Goal: Information Seeking & Learning: Learn about a topic

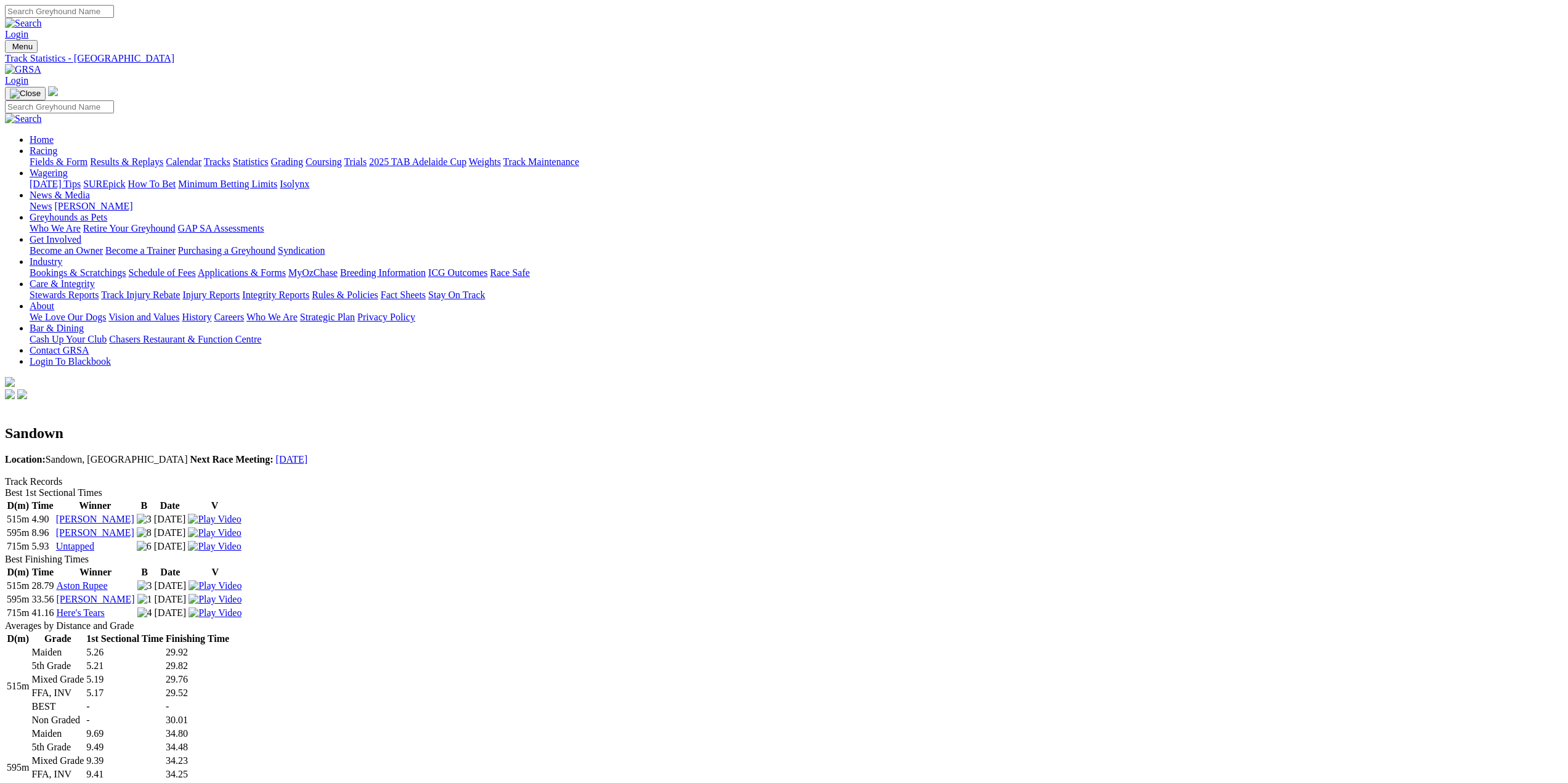
drag, startPoint x: 274, startPoint y: 227, endPoint x: 282, endPoint y: 215, distance: 14.4
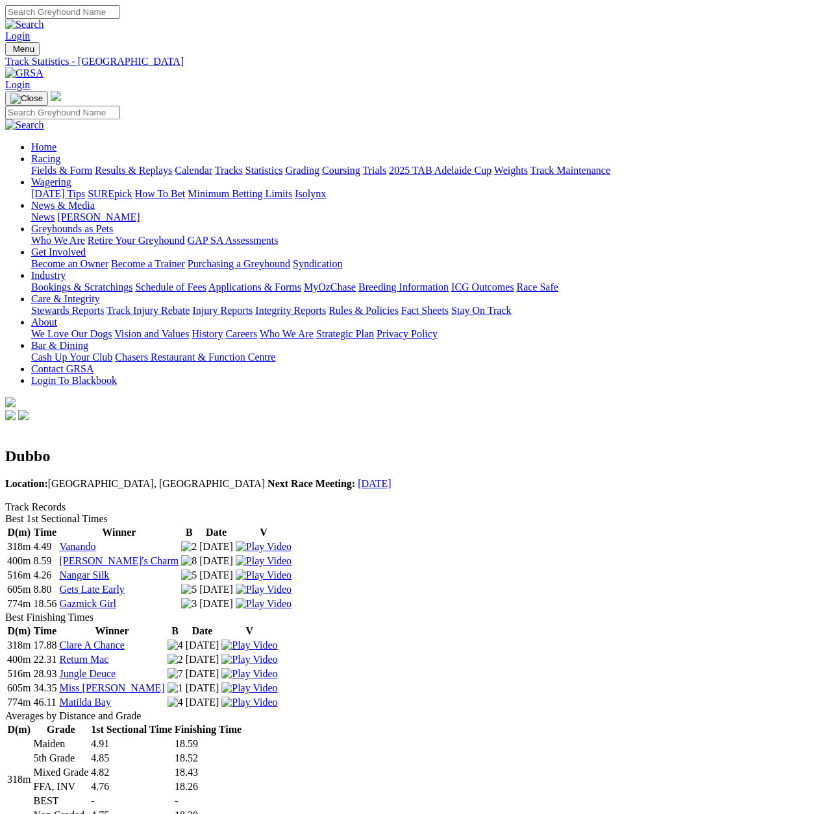
drag, startPoint x: 47, startPoint y: 178, endPoint x: 40, endPoint y: 178, distance: 7.1
click at [5, 432] on img at bounding box center [5, 432] width 0 height 0
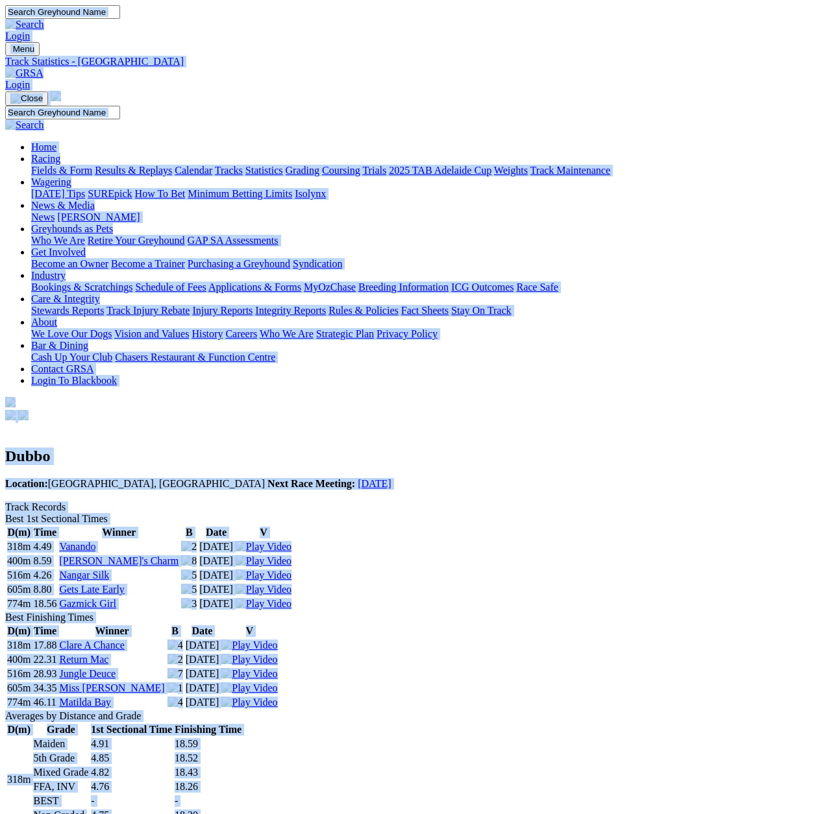
copy body "Login Menu Track Statistics - Dubbo Login Home Racing Fields & Form Results & R…"
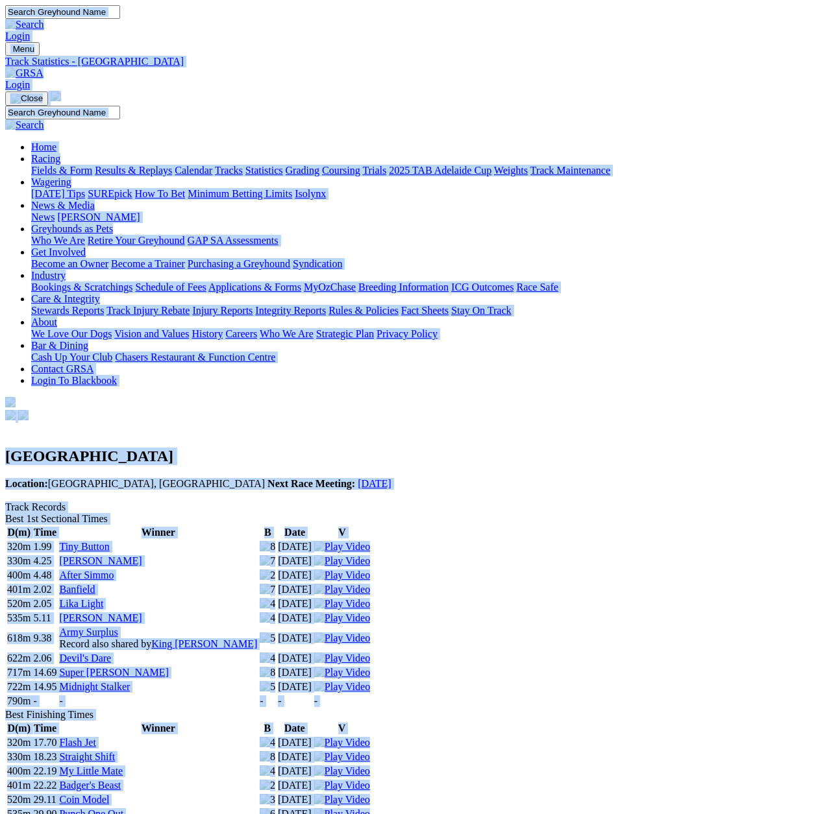
copy body "Login Menu Track Statistics - [GEOGRAPHIC_DATA] Login Home Racing Fields & Form…"
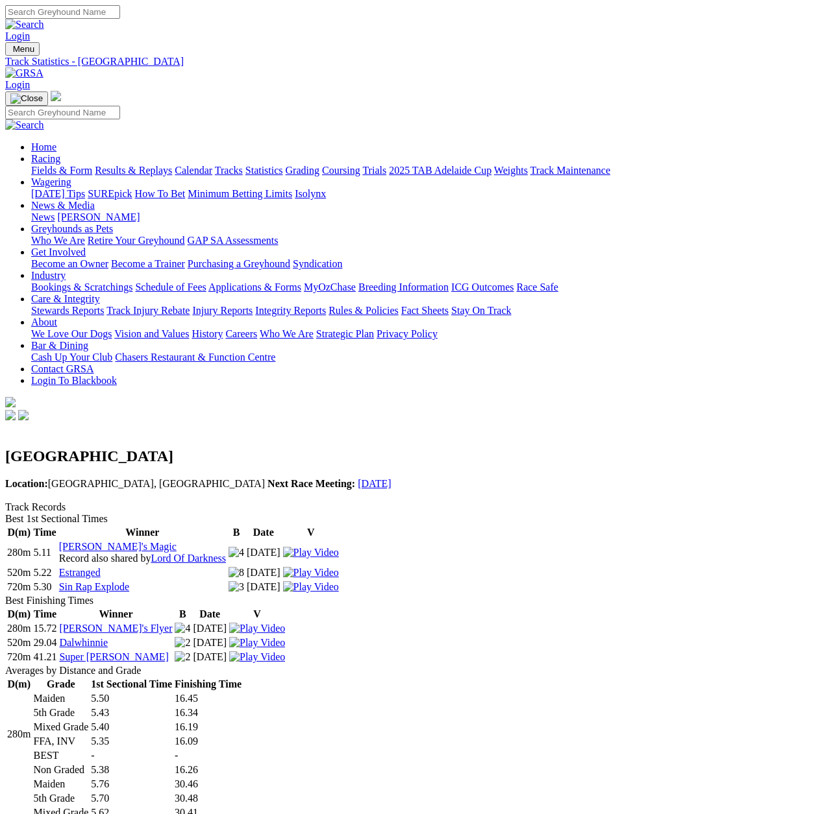
click at [297, 423] on div "Wentworth Park Location: Wentworth Park, New South Wales Next Race Meeting: 16 …" at bounding box center [409, 462] width 809 height 79
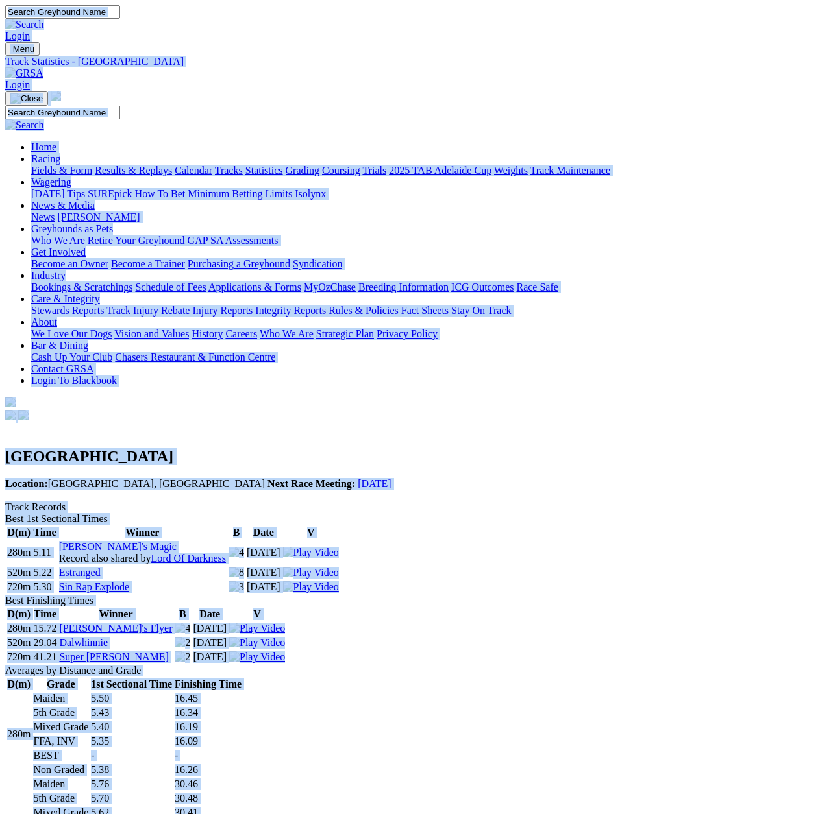
copy body "Login Menu Track Statistics - Wentworth Park Login Home Racing Fields & Form Re…"
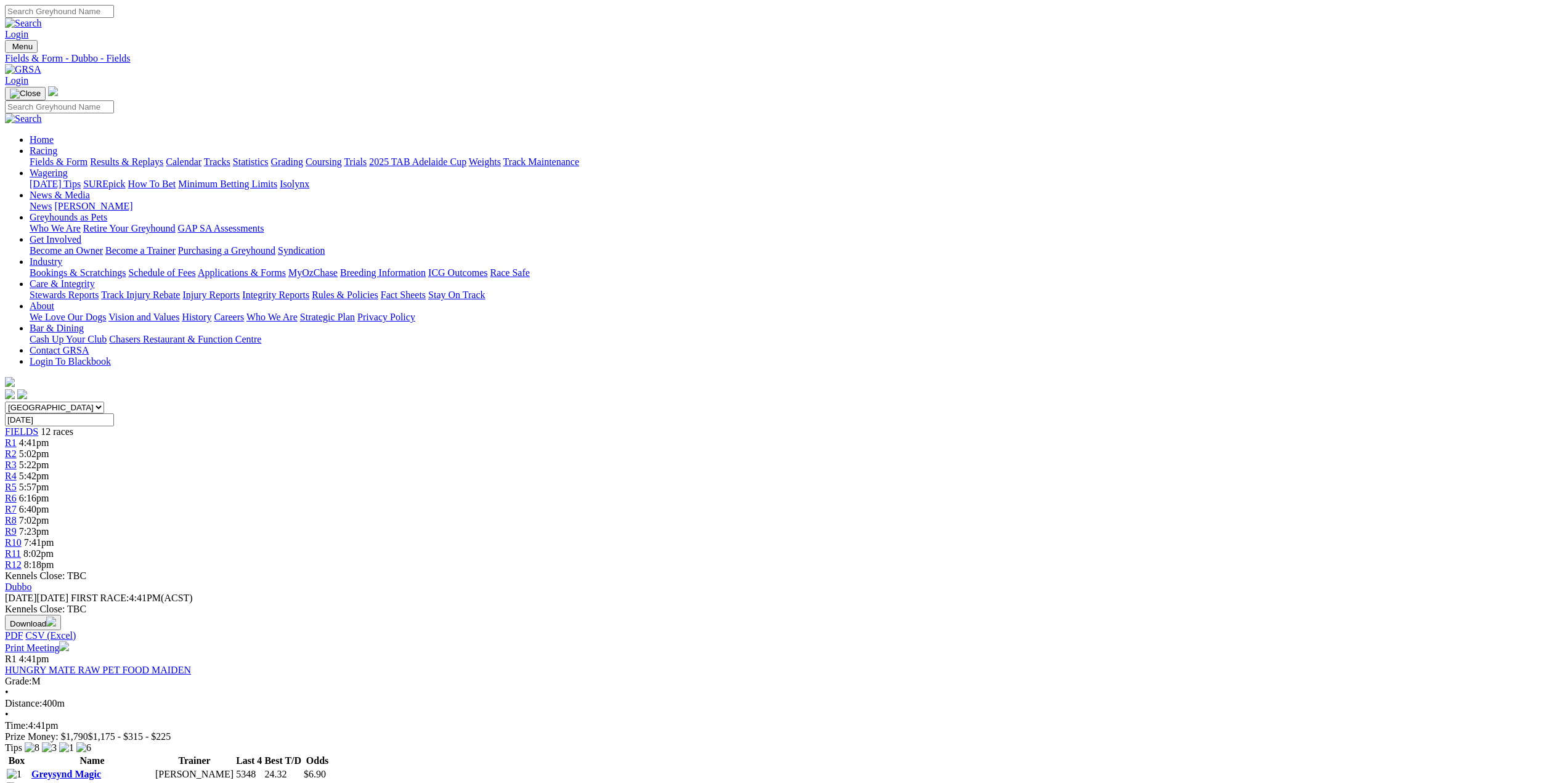
click at [506, 438] on div "R1 4:41pm" at bounding box center [783, 443] width 1558 height 11
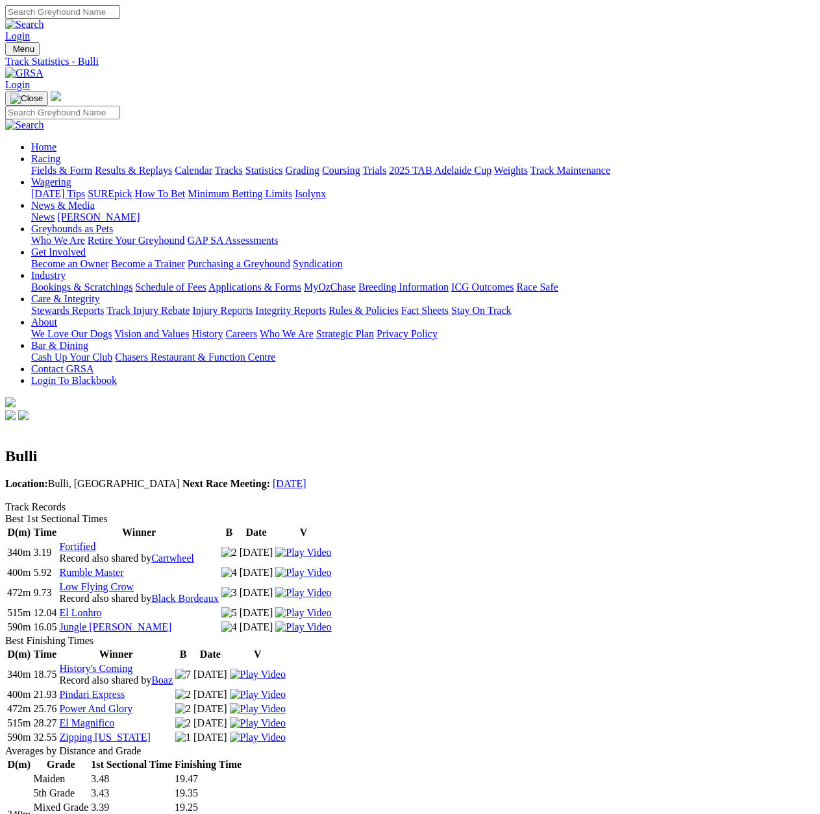
click at [313, 423] on div "Bulli Location: Bulli, New South Wales Next Race Meeting: 19 Aug 2025" at bounding box center [409, 462] width 809 height 79
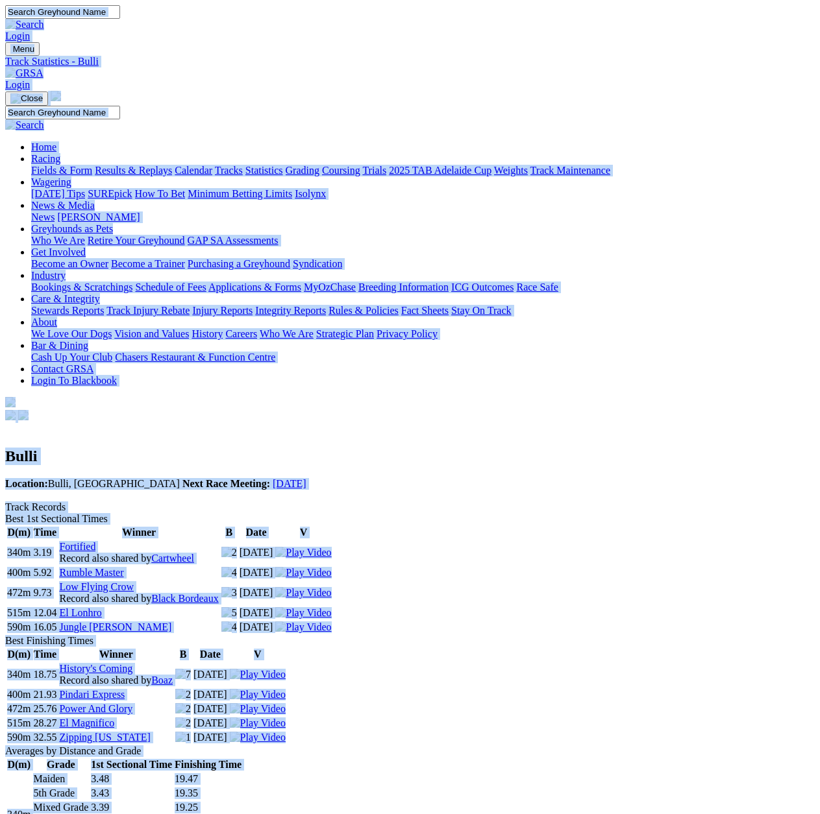
copy body "Login Menu Track Statistics - Bulli Login Home Racing Fields & Form Results & R…"
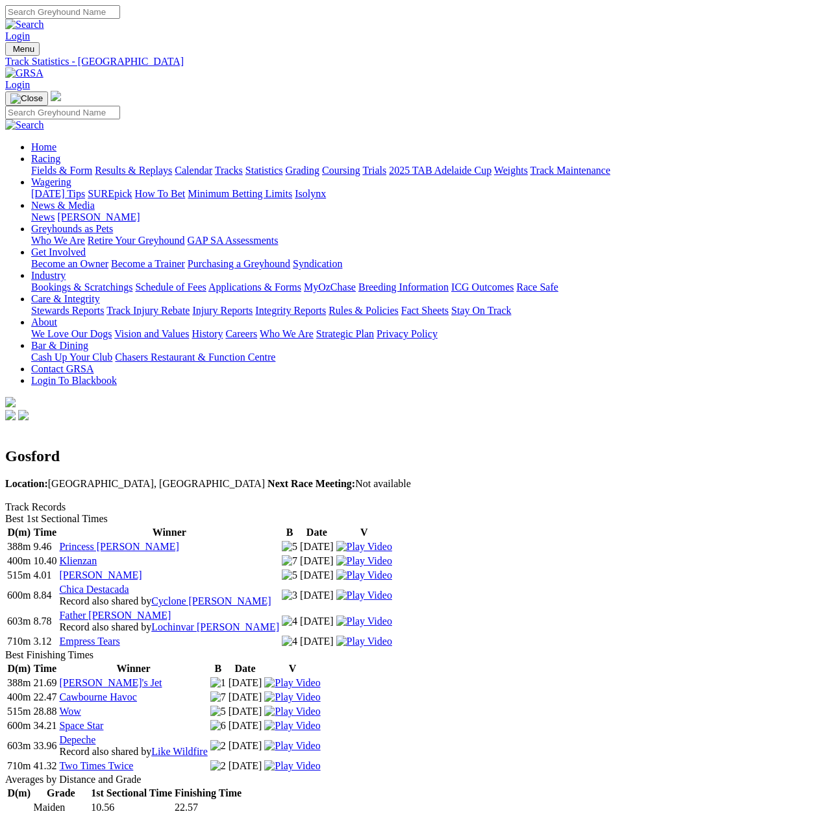
click at [393, 423] on div "Gosford Location: [GEOGRAPHIC_DATA], [GEOGRAPHIC_DATA] Next Race Meeting: Not a…" at bounding box center [409, 462] width 809 height 79
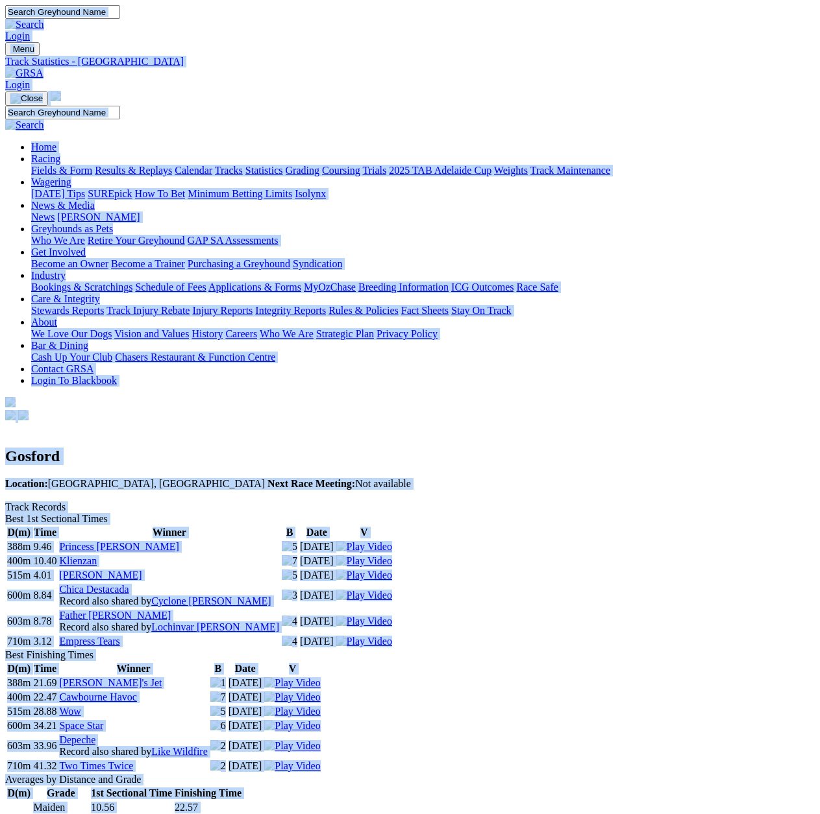
copy body "Login Menu Track Statistics - [GEOGRAPHIC_DATA] Login Home Racing Fields & Form…"
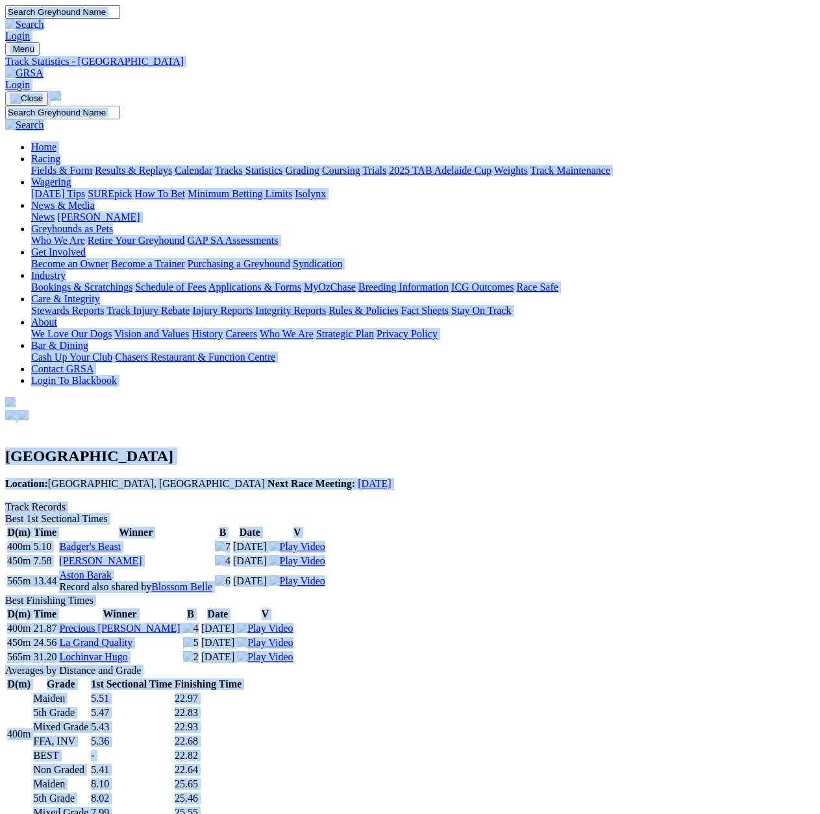
copy body "Login Menu Track Statistics - Maitland Login Home Racing Fields & Form Results …"
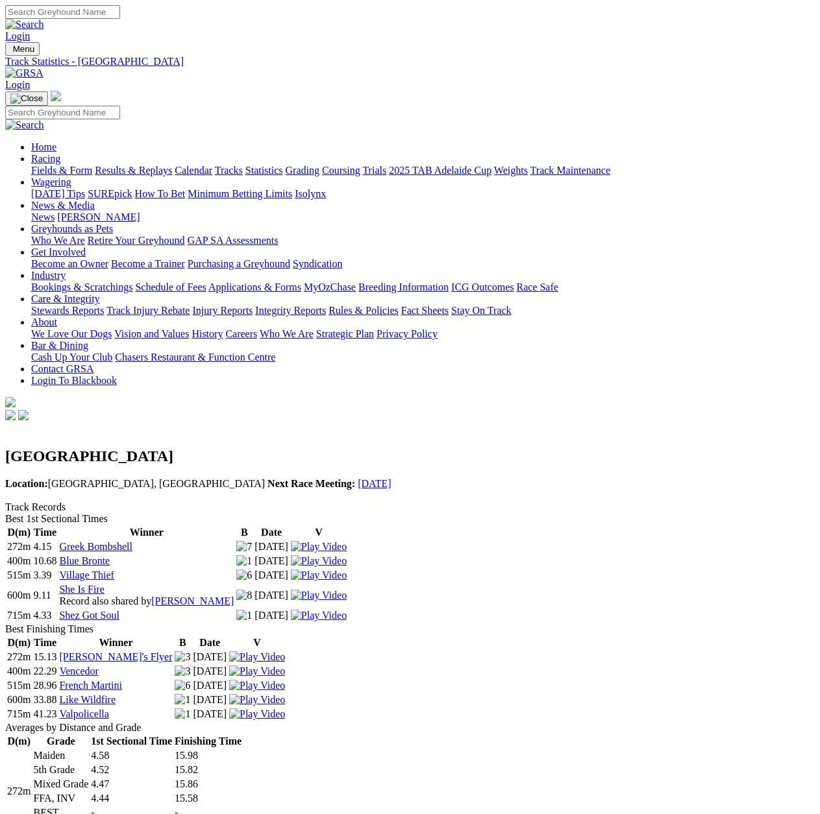
click at [276, 448] on h2 "[GEOGRAPHIC_DATA]" at bounding box center [409, 457] width 809 height 18
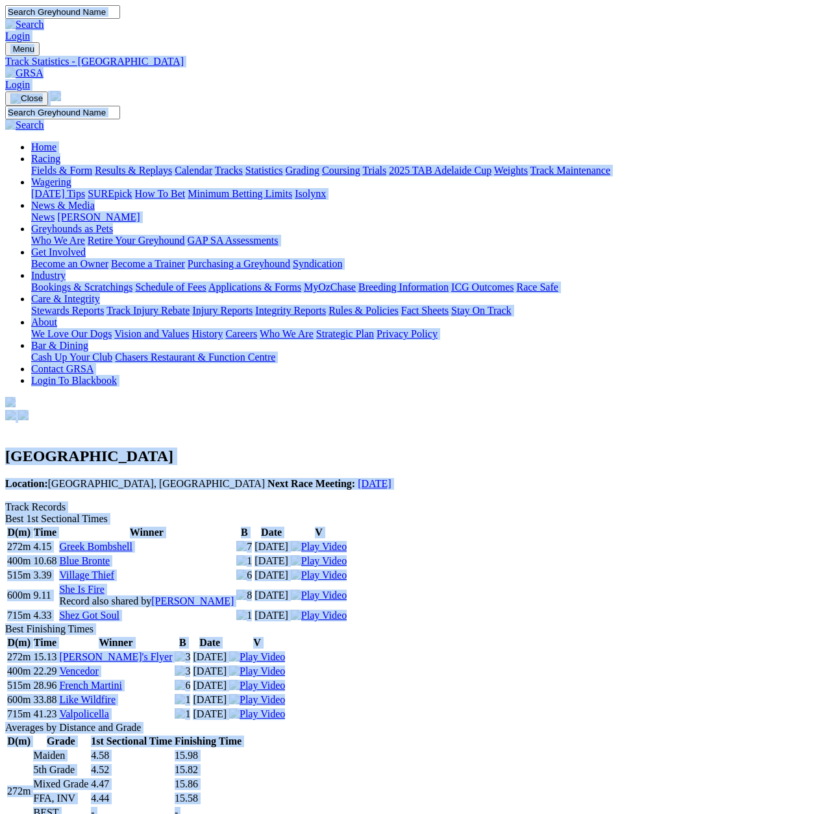
copy body "Login Menu Track Statistics - Ladbrokes Gardens Login Home Racing Fields & Form…"
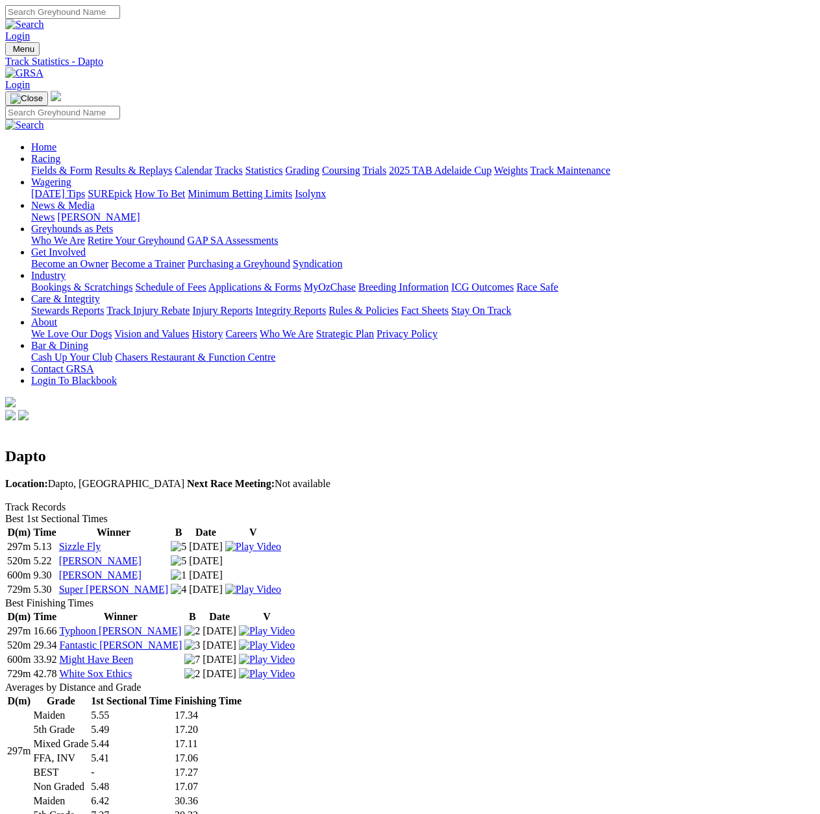
click at [282, 448] on h2 "Dapto" at bounding box center [409, 457] width 809 height 18
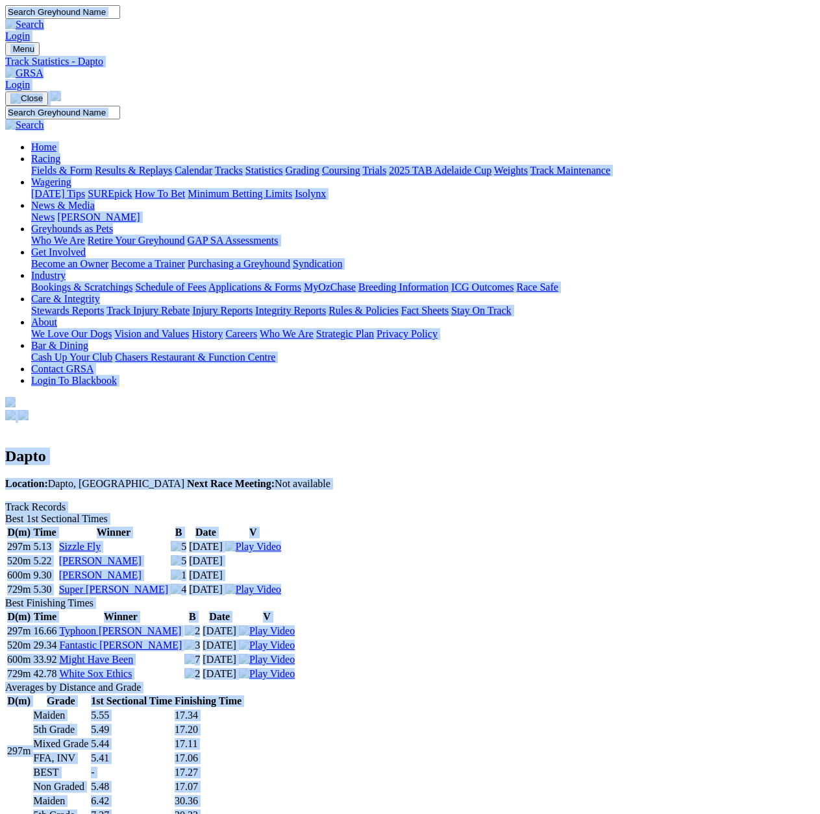
copy body "Login Menu Track Statistics - Dapto Login Home Racing Fields & Form Results & R…"
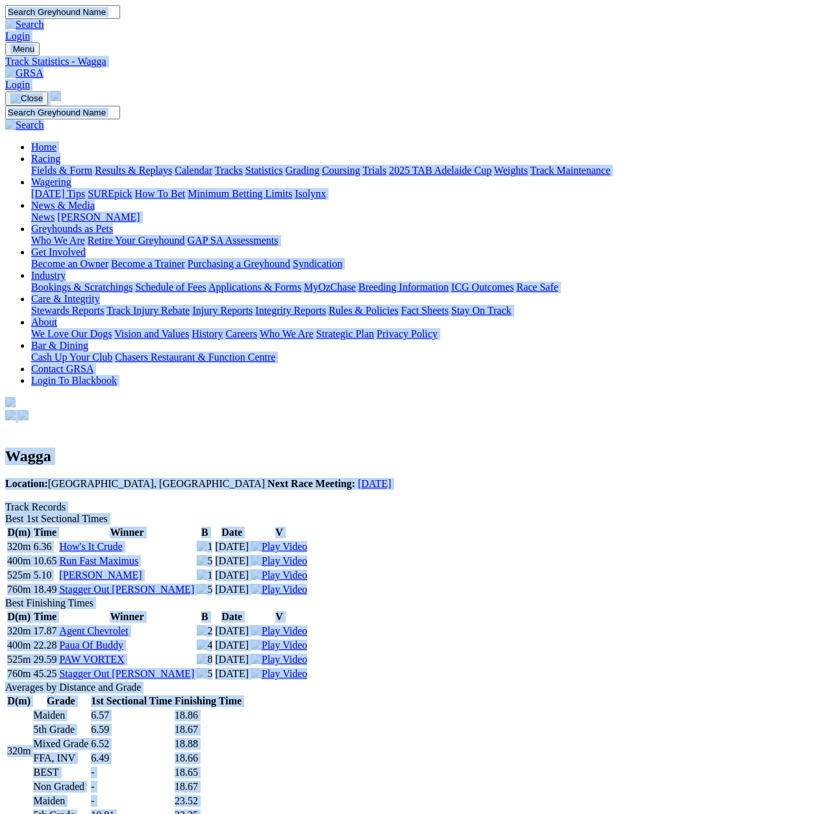
copy body "Login Menu Track Statistics - Wagga Login Home Racing Fields & Form Results & R…"
